Goal: Task Accomplishment & Management: Manage account settings

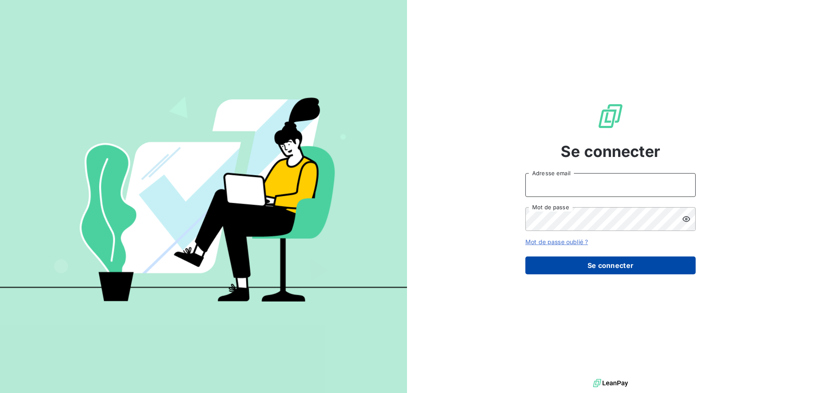
type input "[PERSON_NAME][EMAIL_ADDRESS][DOMAIN_NAME]"
click at [613, 264] on button "Se connecter" at bounding box center [610, 266] width 170 height 18
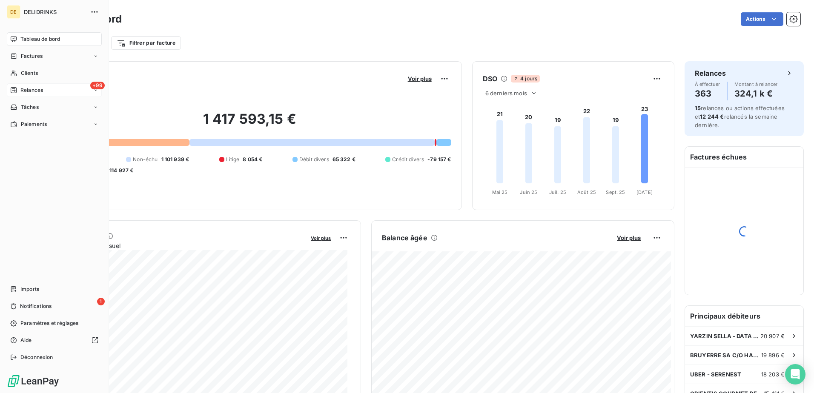
click at [12, 87] on icon at bounding box center [13, 90] width 7 height 7
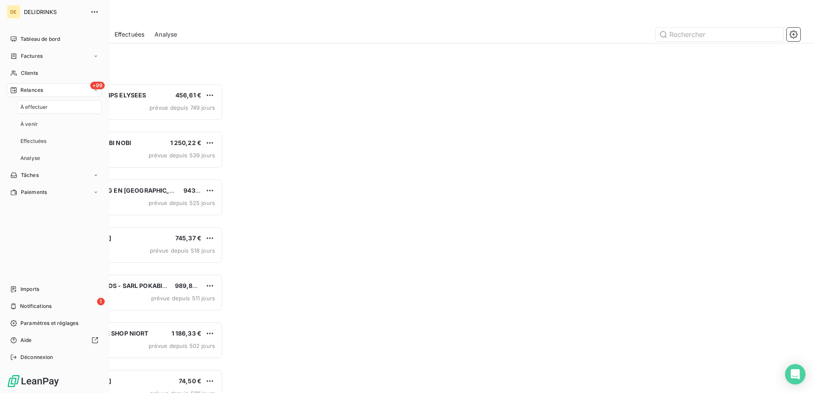
scroll to position [304, 176]
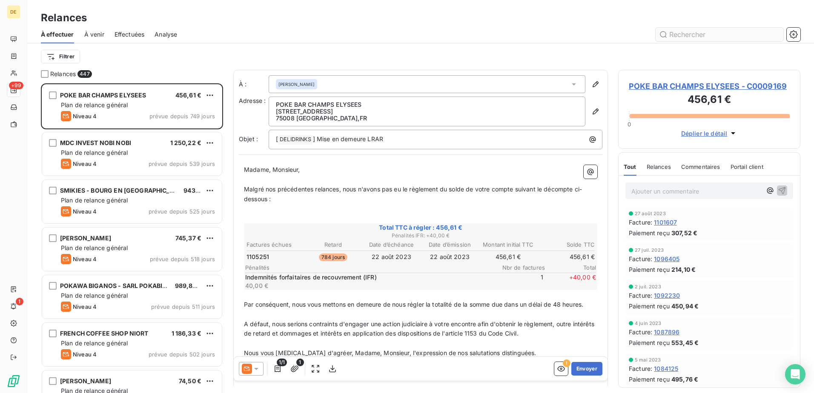
click at [731, 35] on input "text" at bounding box center [720, 35] width 128 height 14
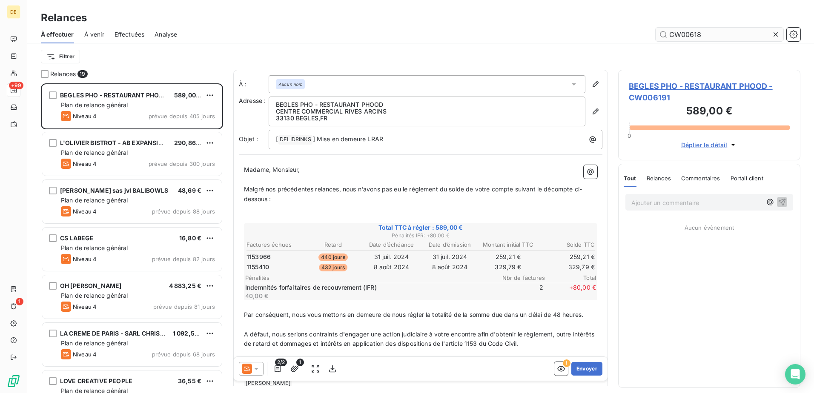
scroll to position [304, 176]
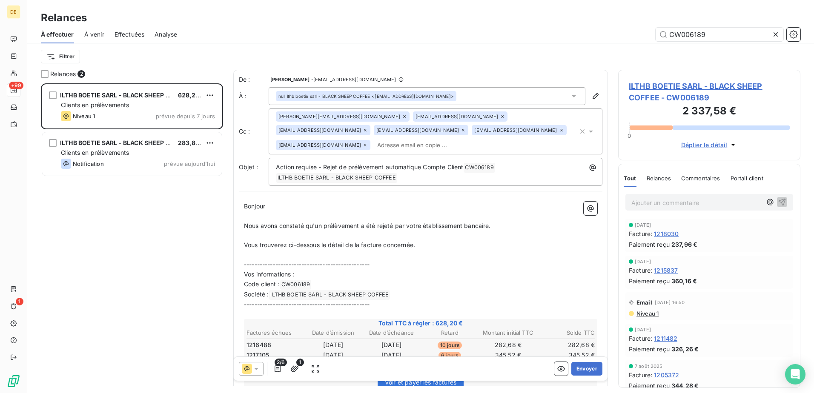
scroll to position [43, 0]
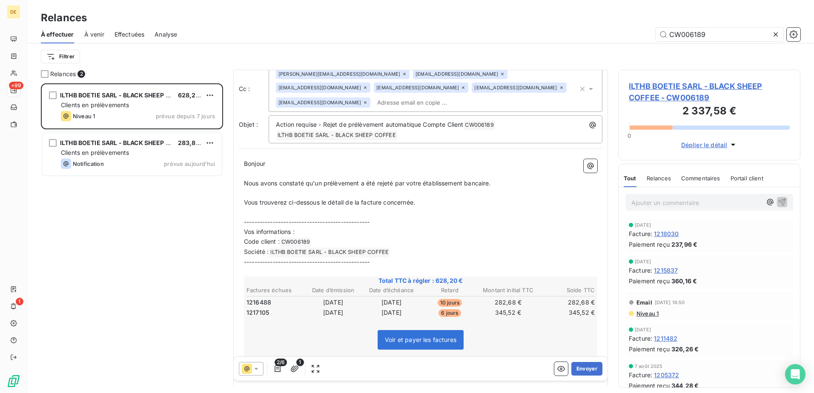
click at [322, 180] on span "Nous avons constaté qu'un prélèvement a été rejeté par votre établissement banc…" at bounding box center [367, 183] width 247 height 7
click at [382, 180] on span "Nous avons constaté que plusieurs prélèvement a été rejeté par votre établissem…" at bounding box center [378, 183] width 269 height 7
click at [389, 180] on span "Nous avons constaté que plusieurs prélèvements a été rejeté par votre établisse…" at bounding box center [380, 183] width 272 height 7
click at [424, 180] on span "Nous avons constaté que plusieurs prélèvements ont été rejeté par votre établis…" at bounding box center [382, 183] width 277 height 7
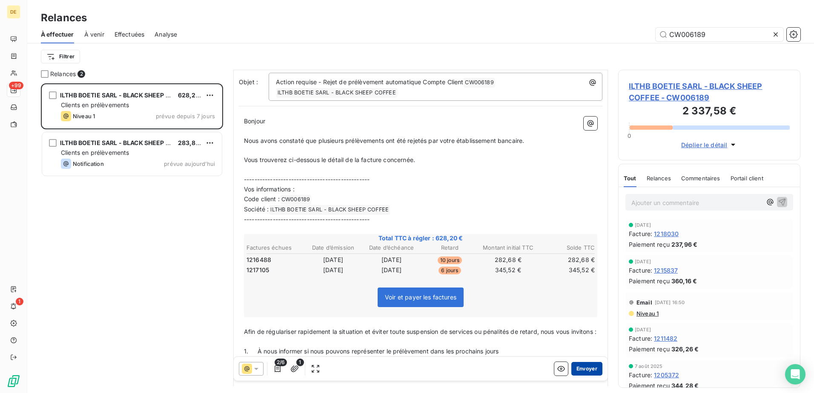
click at [581, 370] on button "Envoyer" at bounding box center [586, 369] width 31 height 14
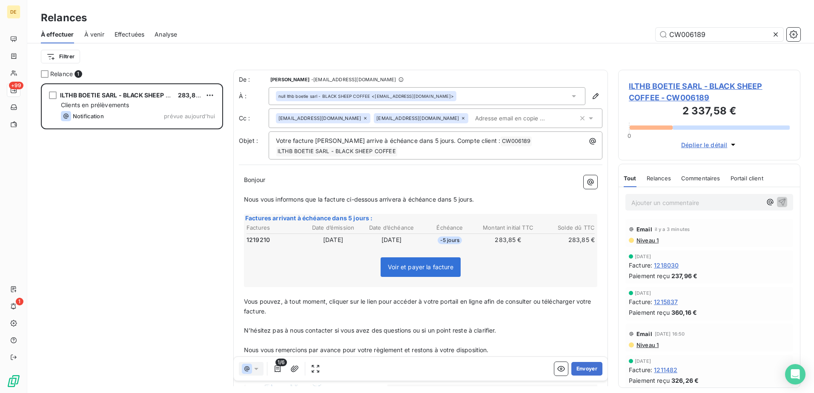
scroll to position [304, 176]
click at [721, 37] on input "CW006189" at bounding box center [720, 35] width 128 height 14
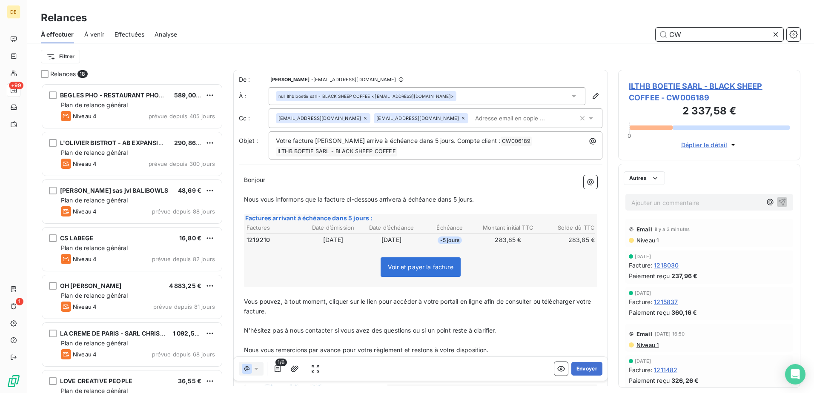
type input "C"
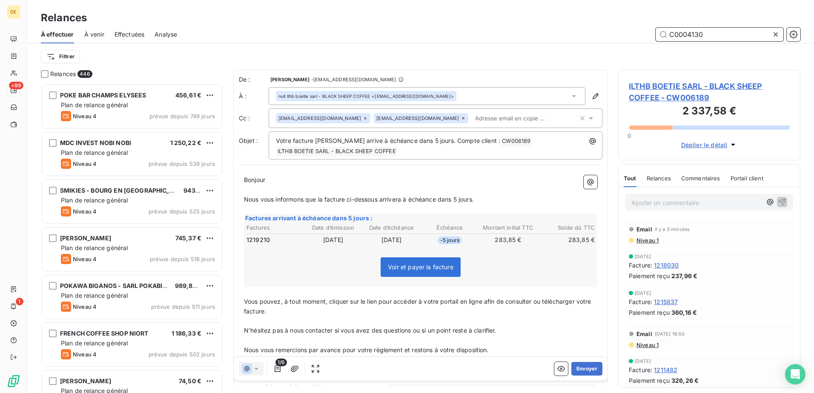
type input "C0004130"
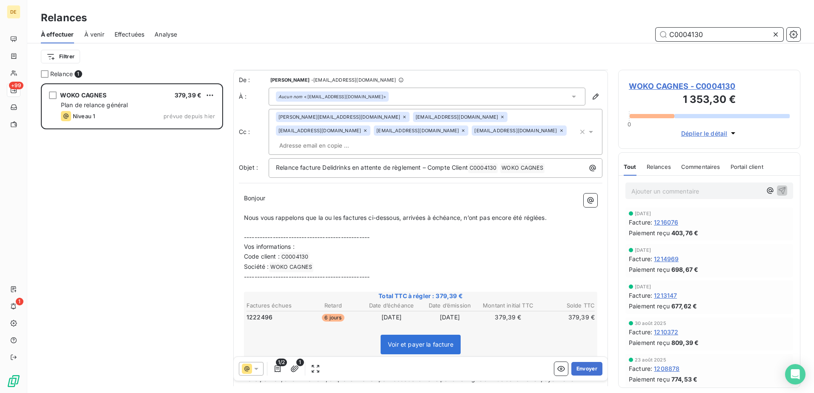
scroll to position [213, 0]
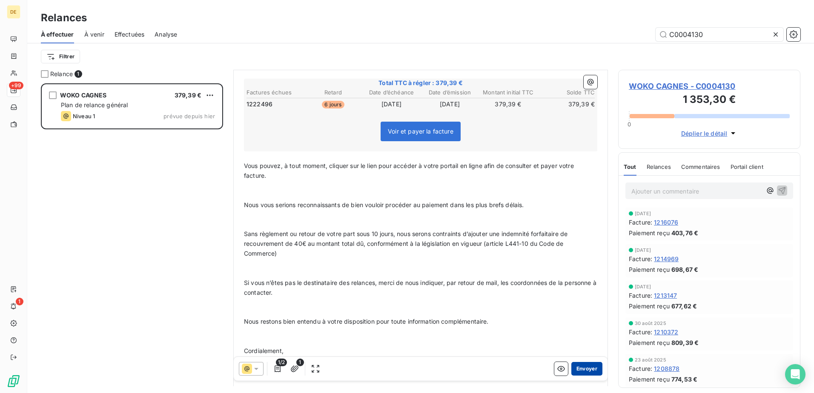
click at [576, 373] on button "Envoyer" at bounding box center [586, 369] width 31 height 14
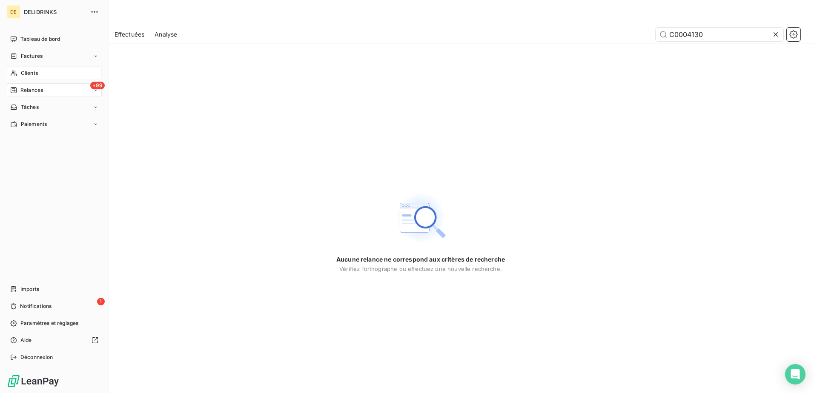
click at [21, 73] on span "Clients" at bounding box center [29, 73] width 17 height 8
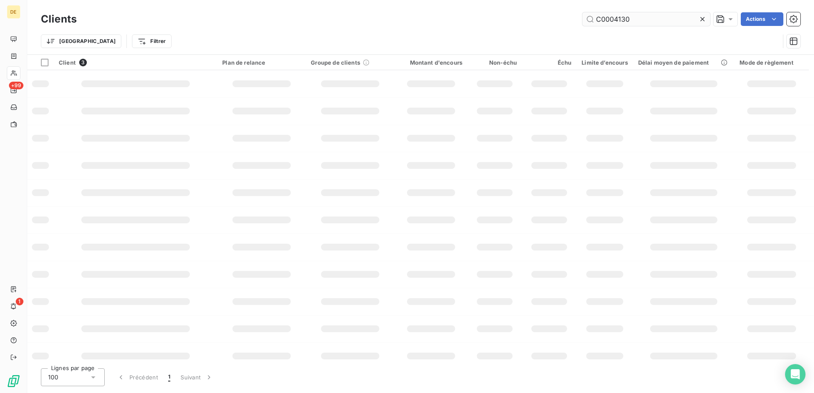
type input "C0004130"
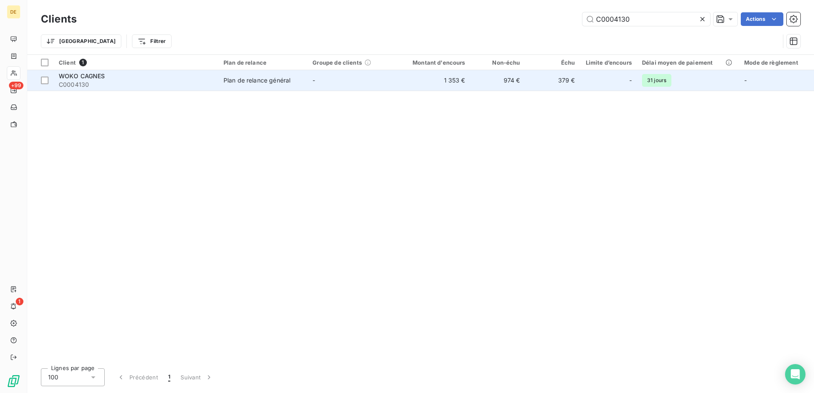
click at [244, 86] on td "Plan de relance général" at bounding box center [262, 80] width 89 height 20
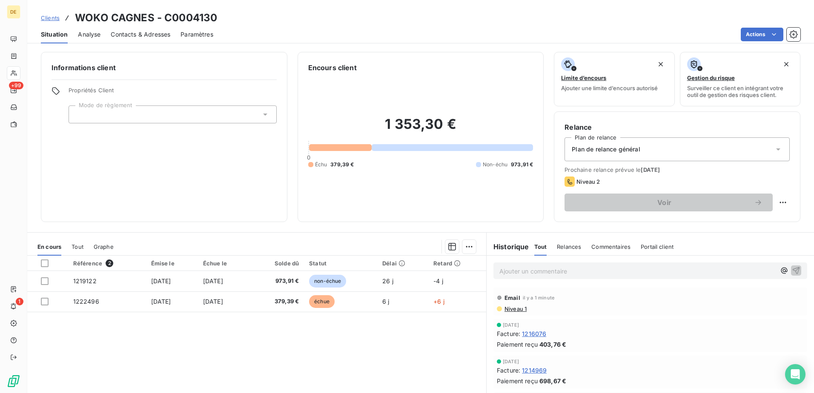
click at [653, 142] on div "Plan de relance général" at bounding box center [677, 150] width 225 height 24
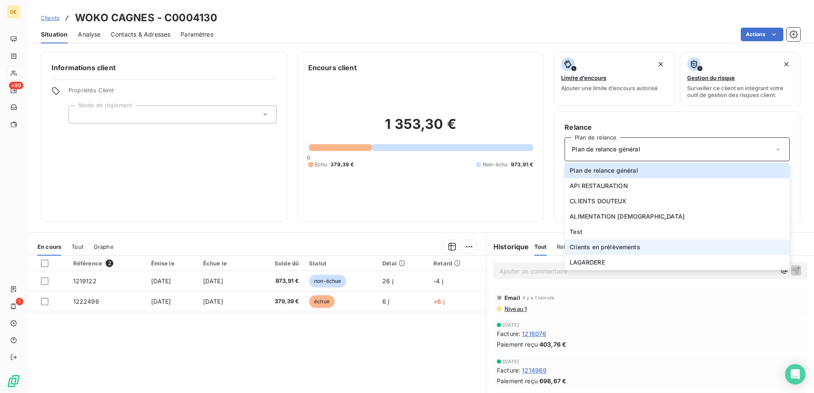
click at [626, 246] on span "Clients en prélèvements" at bounding box center [605, 247] width 70 height 9
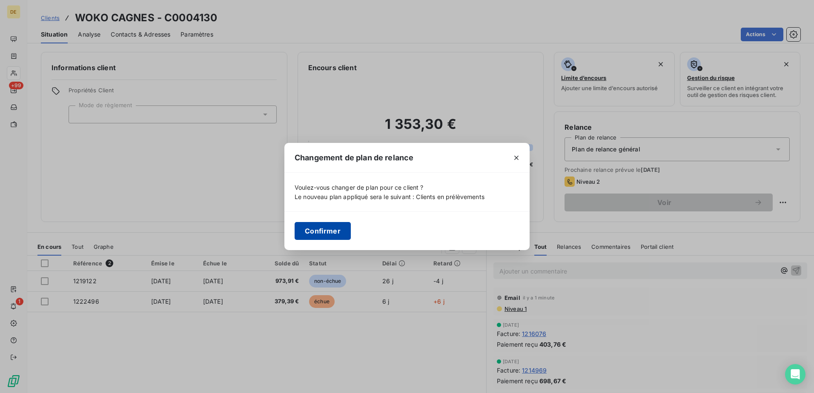
click at [325, 230] on button "Confirmer" at bounding box center [323, 231] width 56 height 18
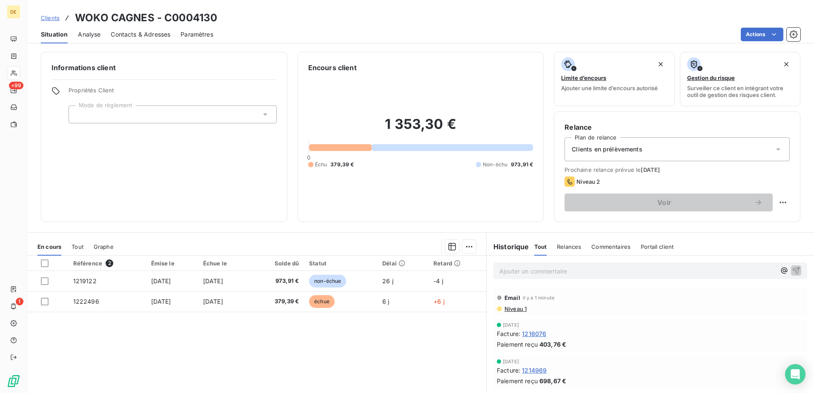
click at [512, 310] on span "Niveau 1" at bounding box center [515, 309] width 23 height 7
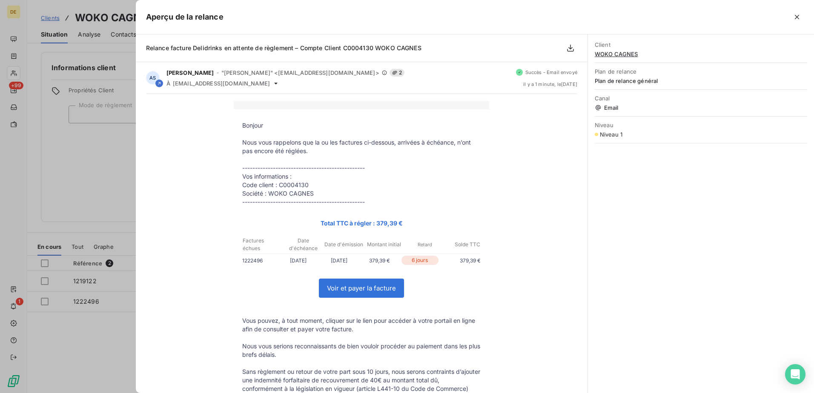
click at [54, 159] on div at bounding box center [407, 196] width 814 height 393
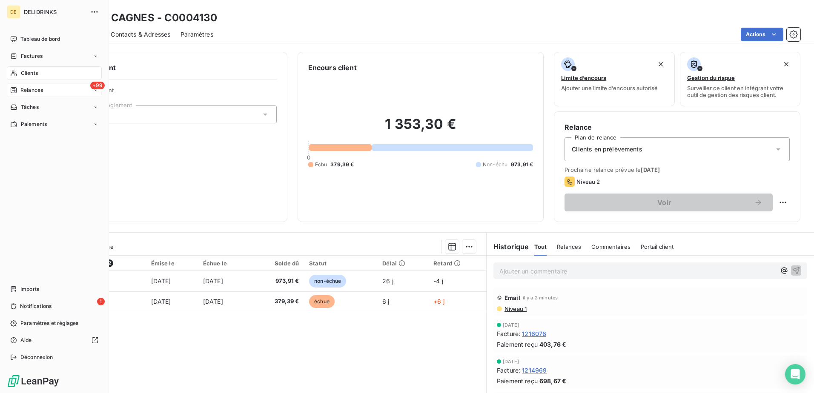
click at [19, 91] on div "Relances" at bounding box center [26, 90] width 33 height 8
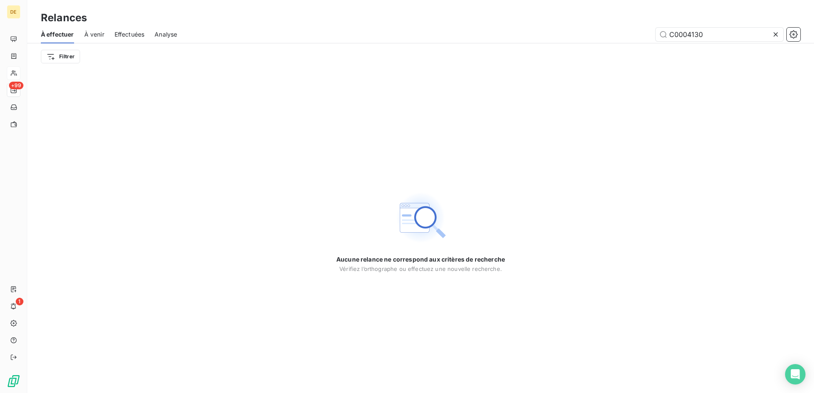
click at [123, 33] on span "Effectuées" at bounding box center [130, 34] width 30 height 9
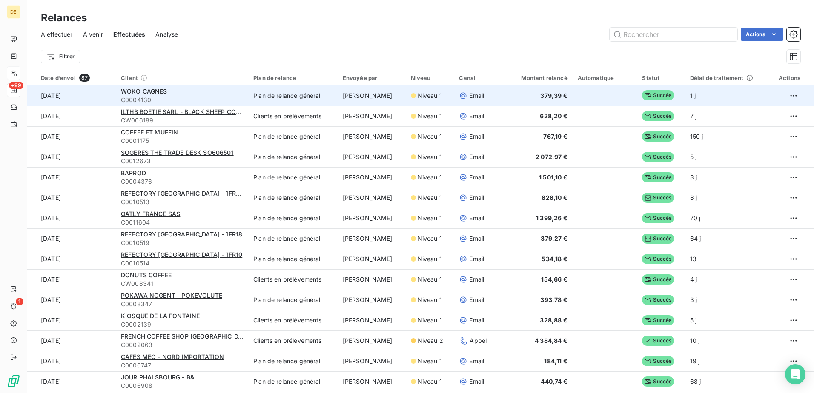
click at [148, 86] on td "WOKO CAGNES C0004130" at bounding box center [182, 96] width 132 height 20
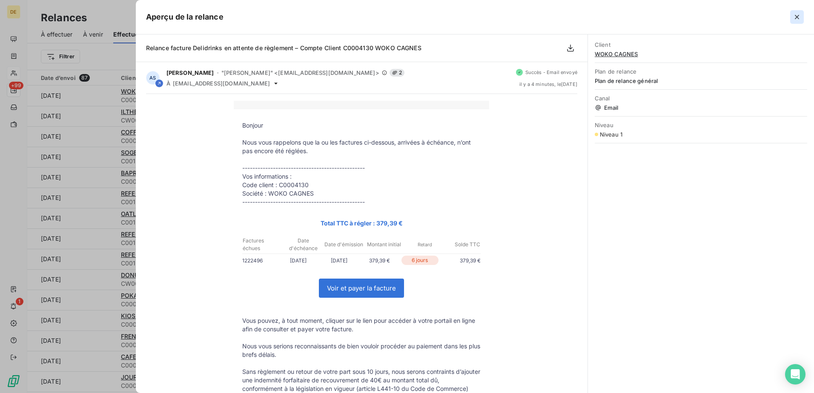
click at [798, 16] on icon "button" at bounding box center [797, 17] width 4 height 4
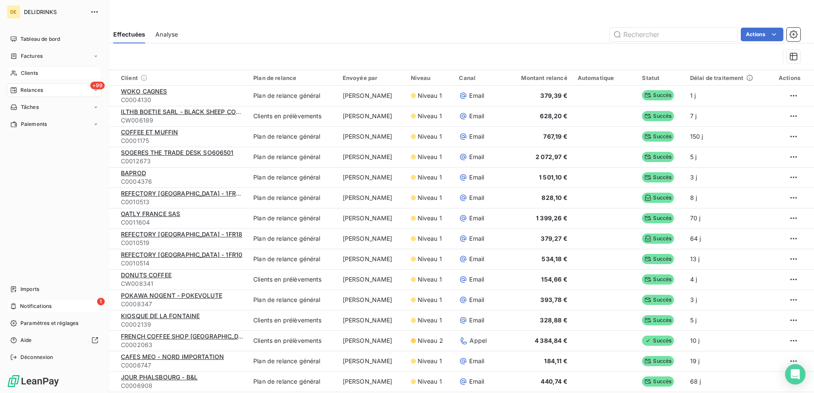
click at [46, 310] on div "1 Notifications" at bounding box center [54, 307] width 95 height 14
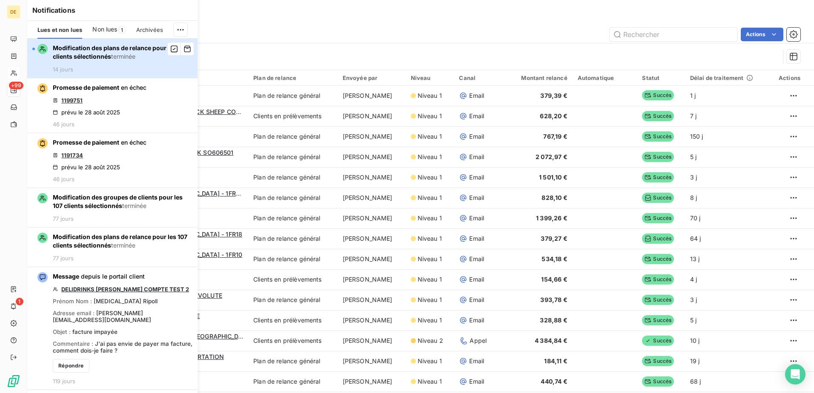
click at [39, 54] on div "button" at bounding box center [39, 49] width 15 height 10
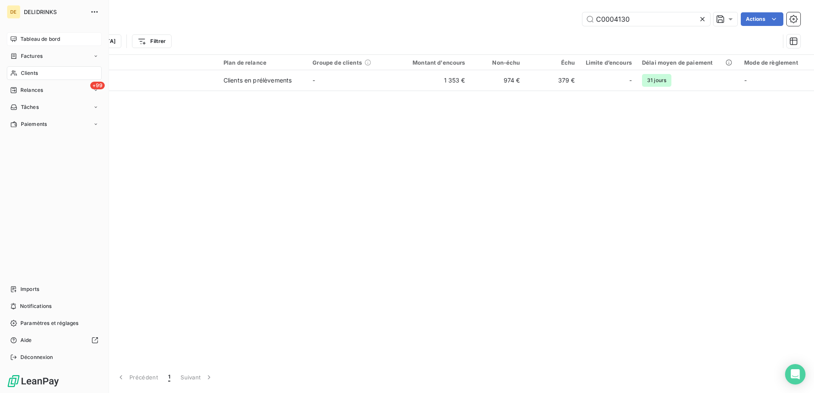
click at [33, 37] on span "Tableau de bord" at bounding box center [40, 39] width 40 height 8
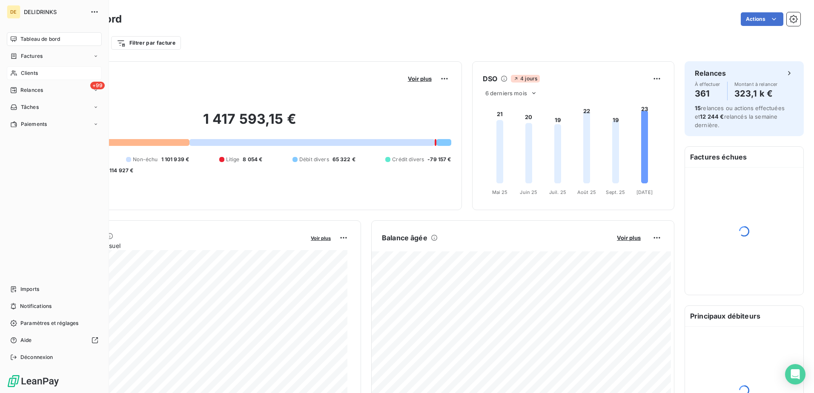
click at [29, 75] on span "Clients" at bounding box center [29, 73] width 17 height 8
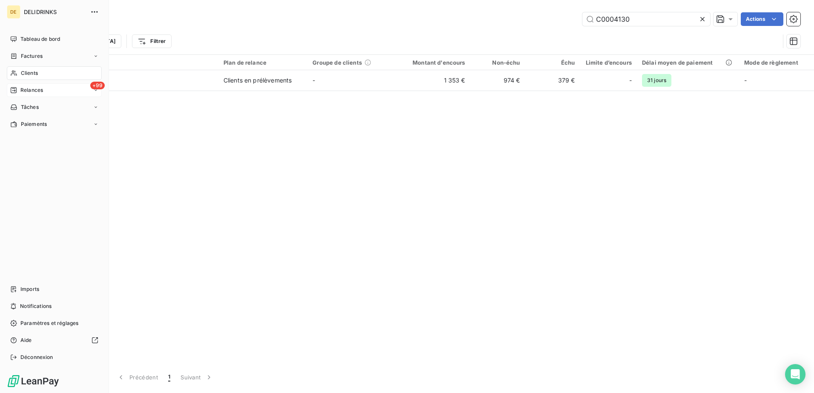
click at [37, 95] on div "+99 Relances" at bounding box center [54, 90] width 95 height 14
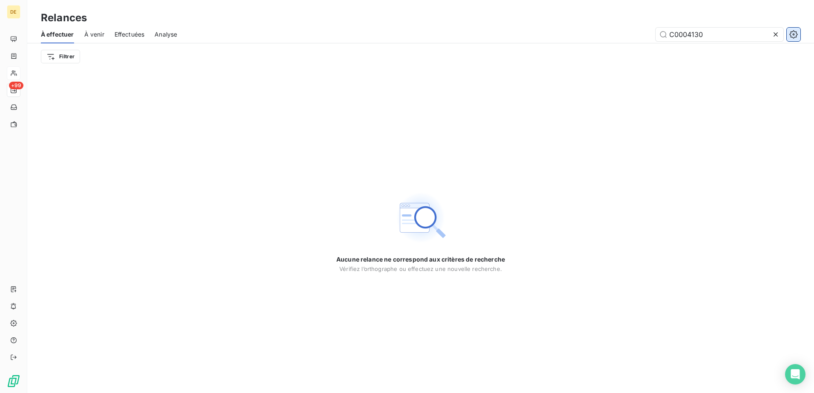
click at [793, 35] on icon "button" at bounding box center [793, 34] width 9 height 9
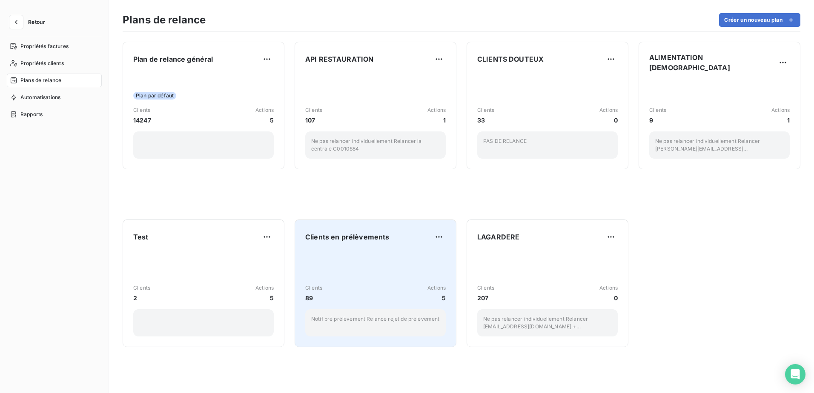
click at [393, 269] on div "Clients 89 Actions 5 Notif pré prélèvement Relance rejet de prélèvement" at bounding box center [375, 294] width 140 height 86
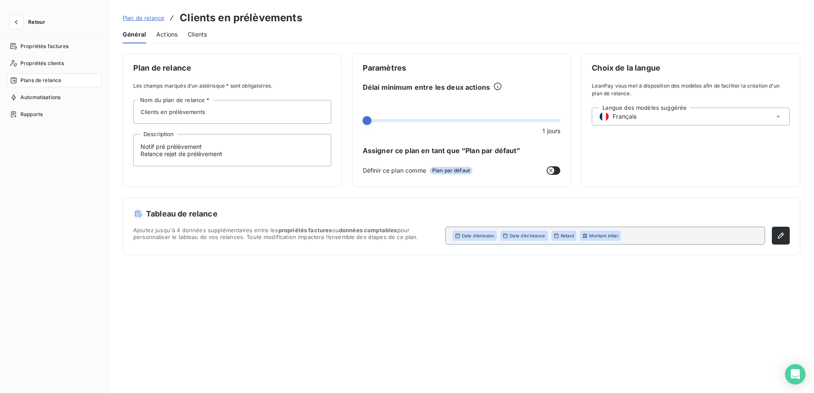
click at [165, 35] on span "Actions" at bounding box center [166, 34] width 21 height 9
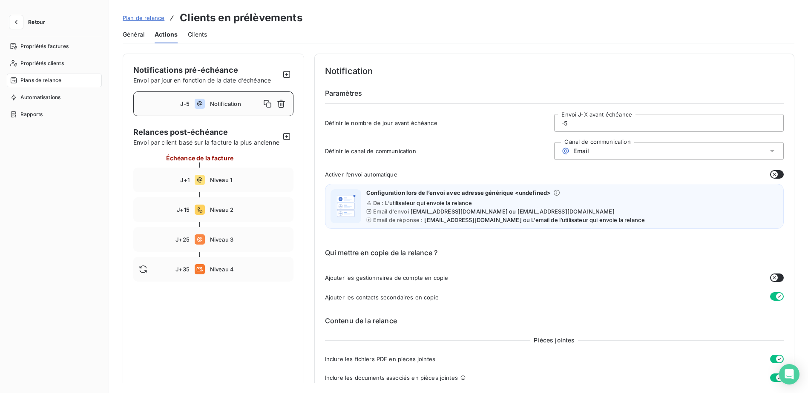
click at [25, 25] on button "Retour" at bounding box center [29, 22] width 45 height 14
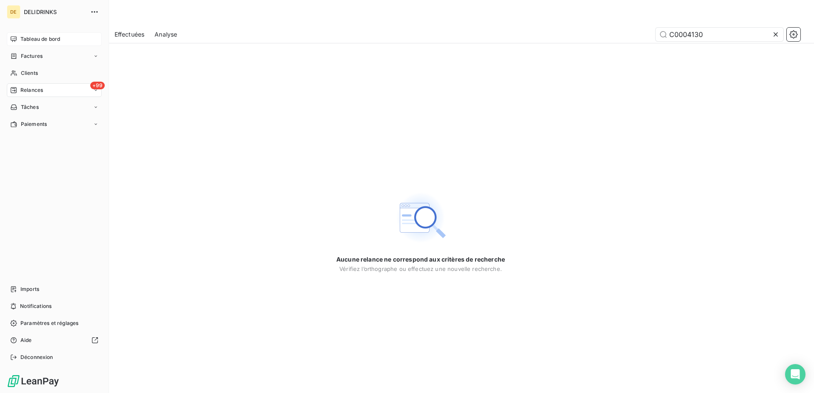
click at [33, 35] on span "Tableau de bord" at bounding box center [40, 39] width 40 height 8
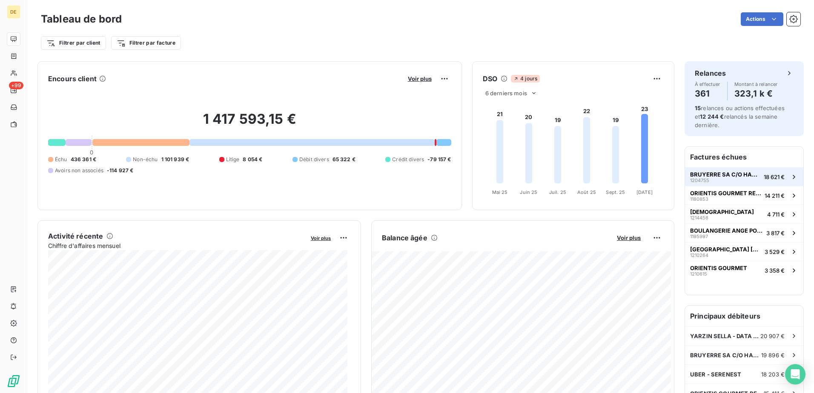
click at [716, 176] on span "BRUYERRE SA C/O HANAGROUP" at bounding box center [725, 174] width 70 height 7
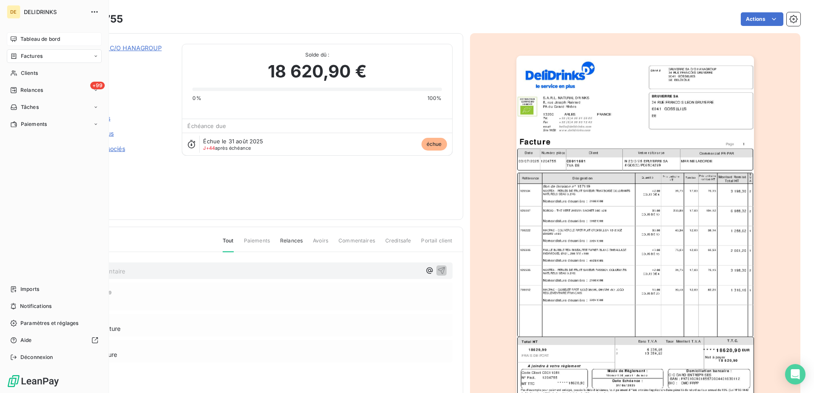
click at [23, 14] on div "DE DELIDRINKS" at bounding box center [54, 12] width 95 height 14
click at [42, 41] on span "Tableau de bord" at bounding box center [40, 39] width 40 height 8
